Goal: Navigation & Orientation: Find specific page/section

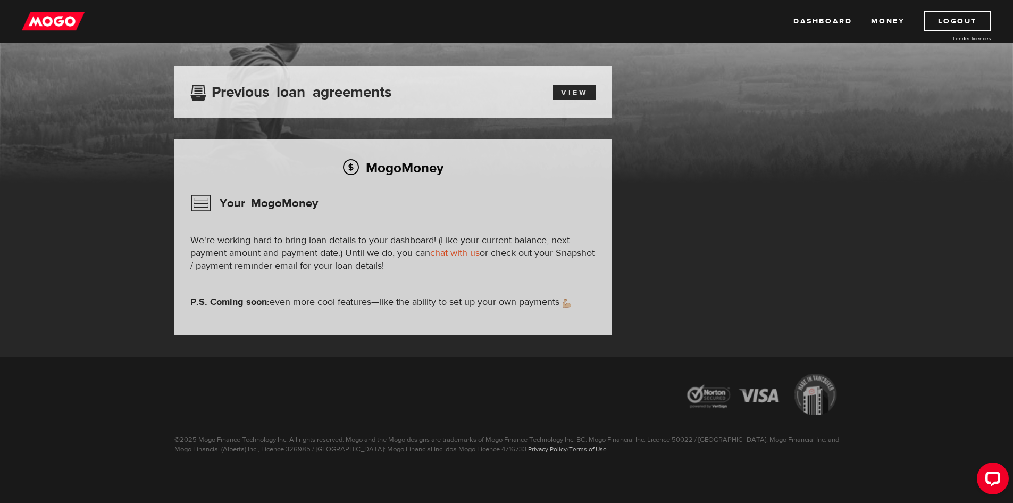
scroll to position [53, 0]
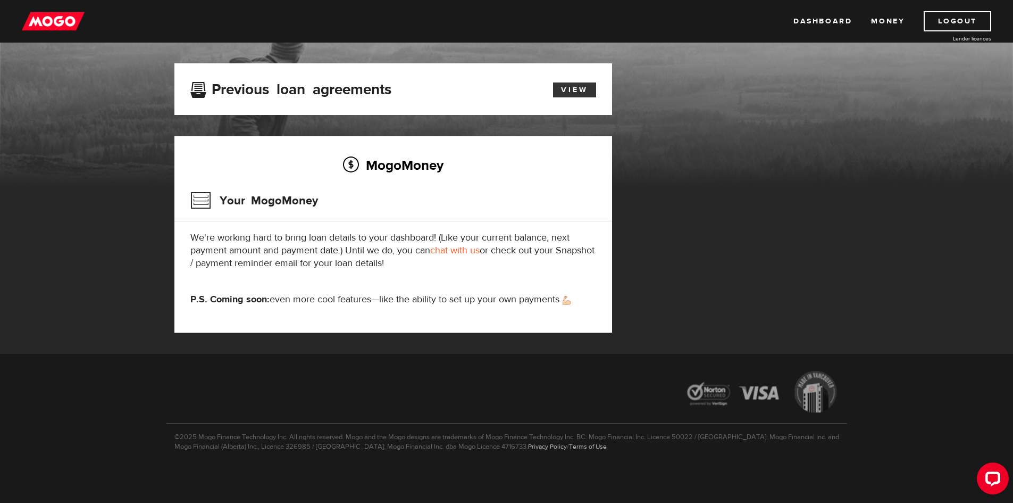
click at [558, 96] on link "View" at bounding box center [574, 89] width 43 height 15
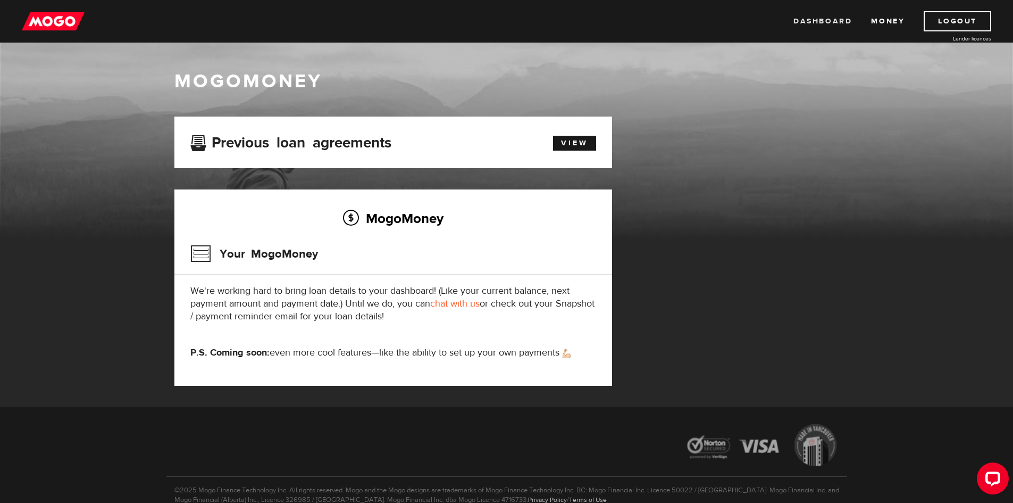
click at [823, 16] on link "Dashboard" at bounding box center [823, 21] width 59 height 20
click at [830, 16] on link "Dashboard" at bounding box center [823, 21] width 59 height 20
